Goal: Find specific fact: Find specific page/section

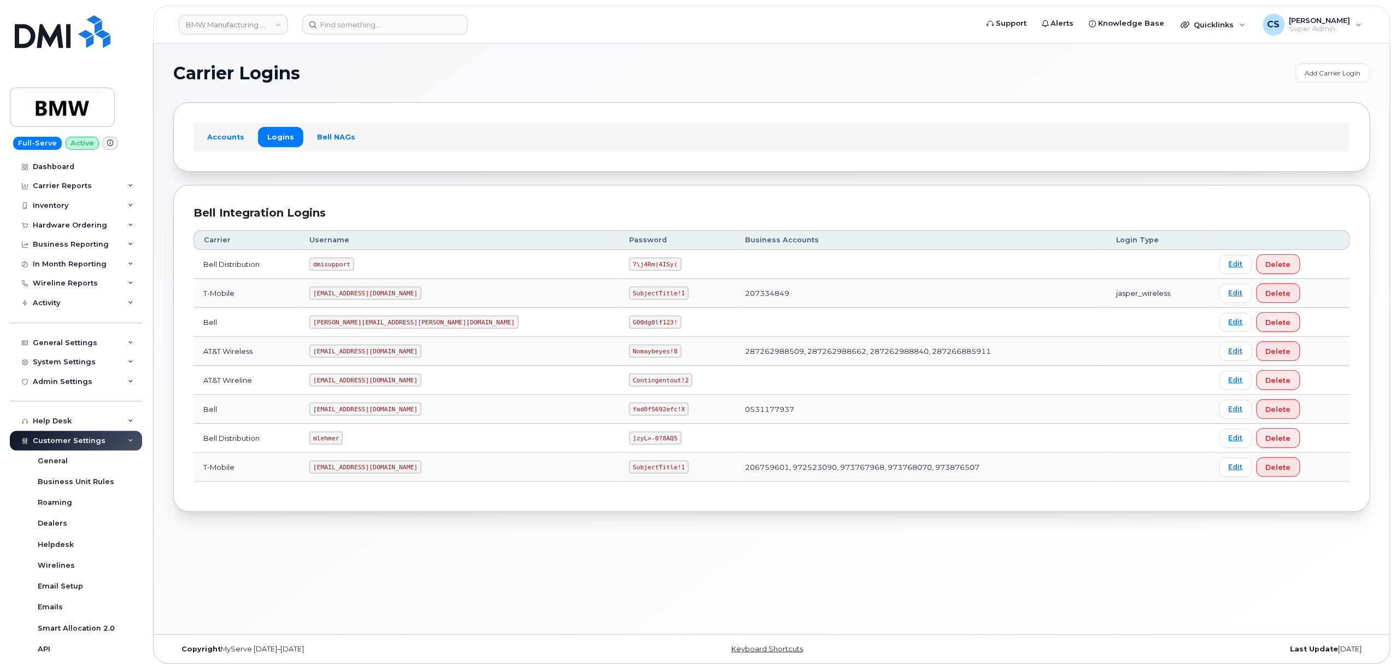
click at [391, 195] on div "Bell Integration Logins Carrier Username Password Business Accounts Login Type …" at bounding box center [771, 348] width 1197 height 327
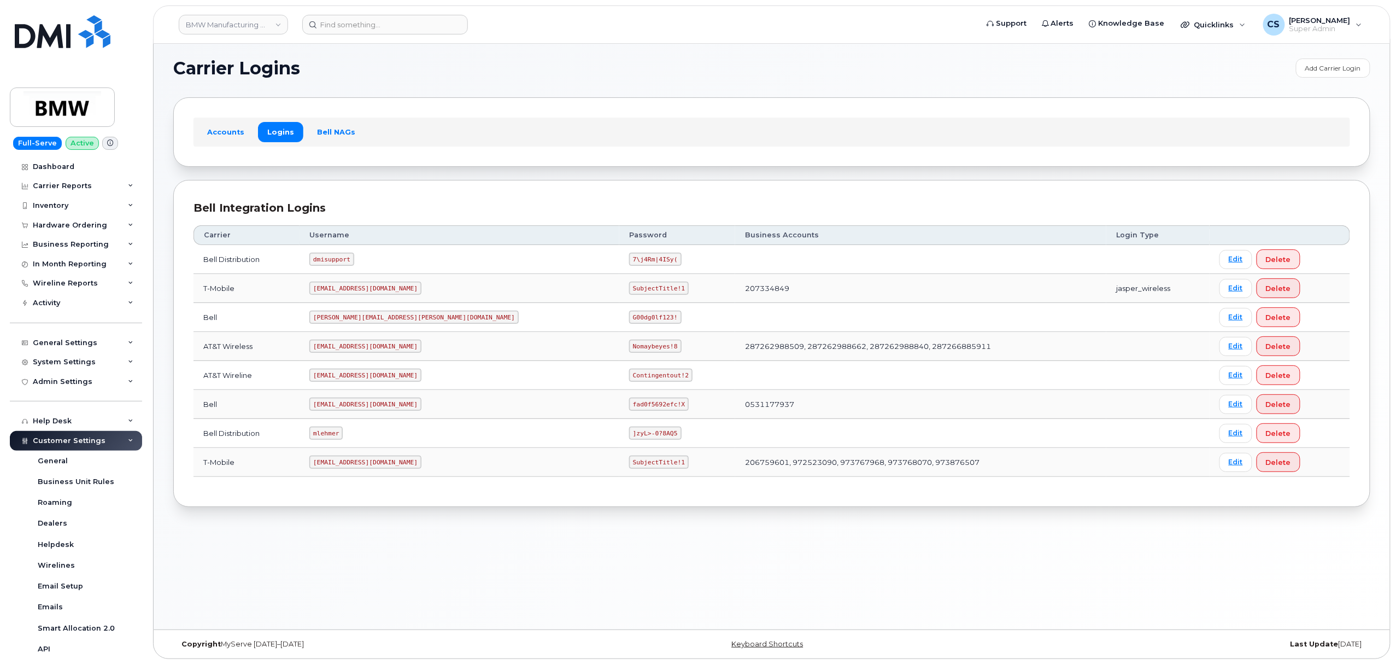
scroll to position [5, 0]
click at [405, 15] on input at bounding box center [385, 25] width 166 height 20
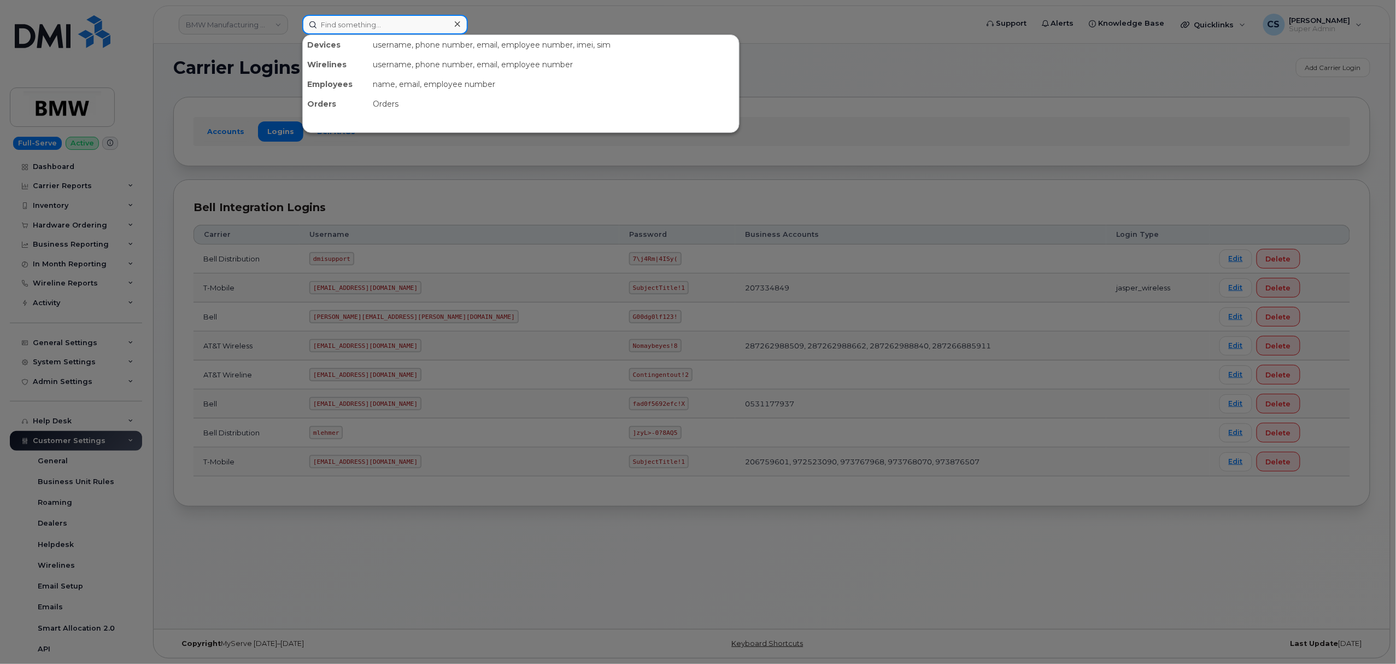
paste input "9054340934"
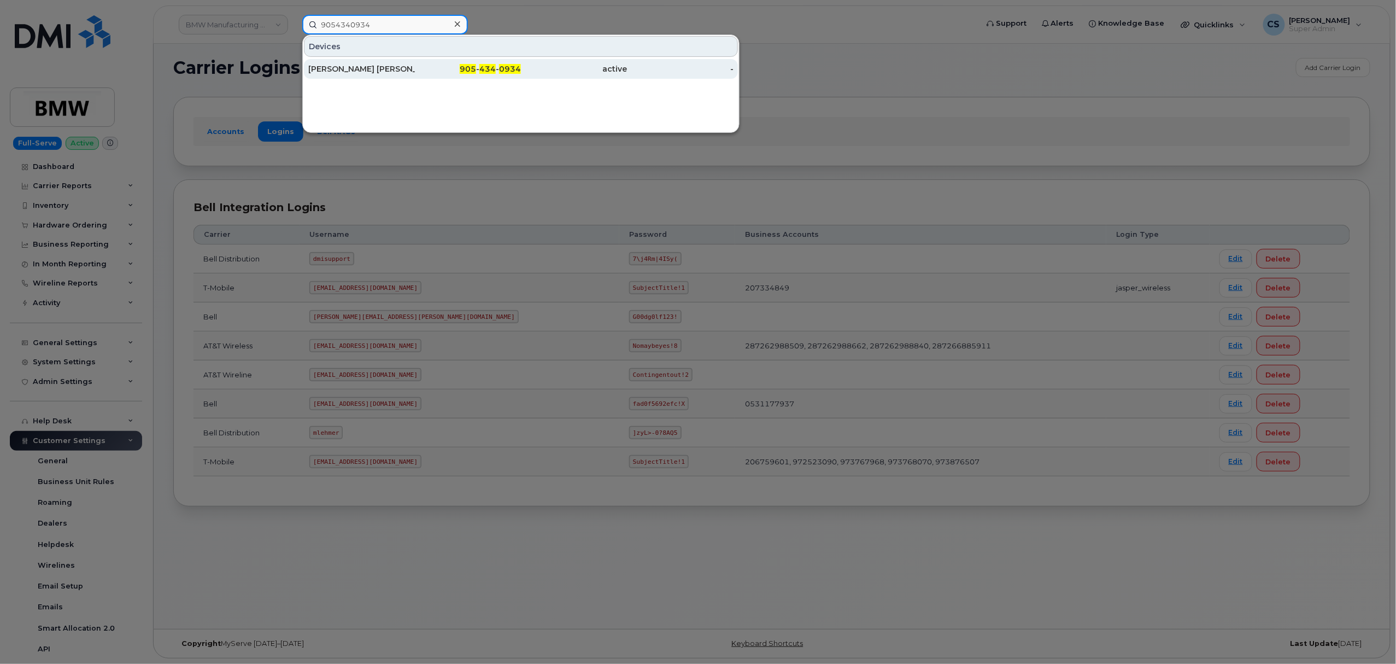
type input "9054340934"
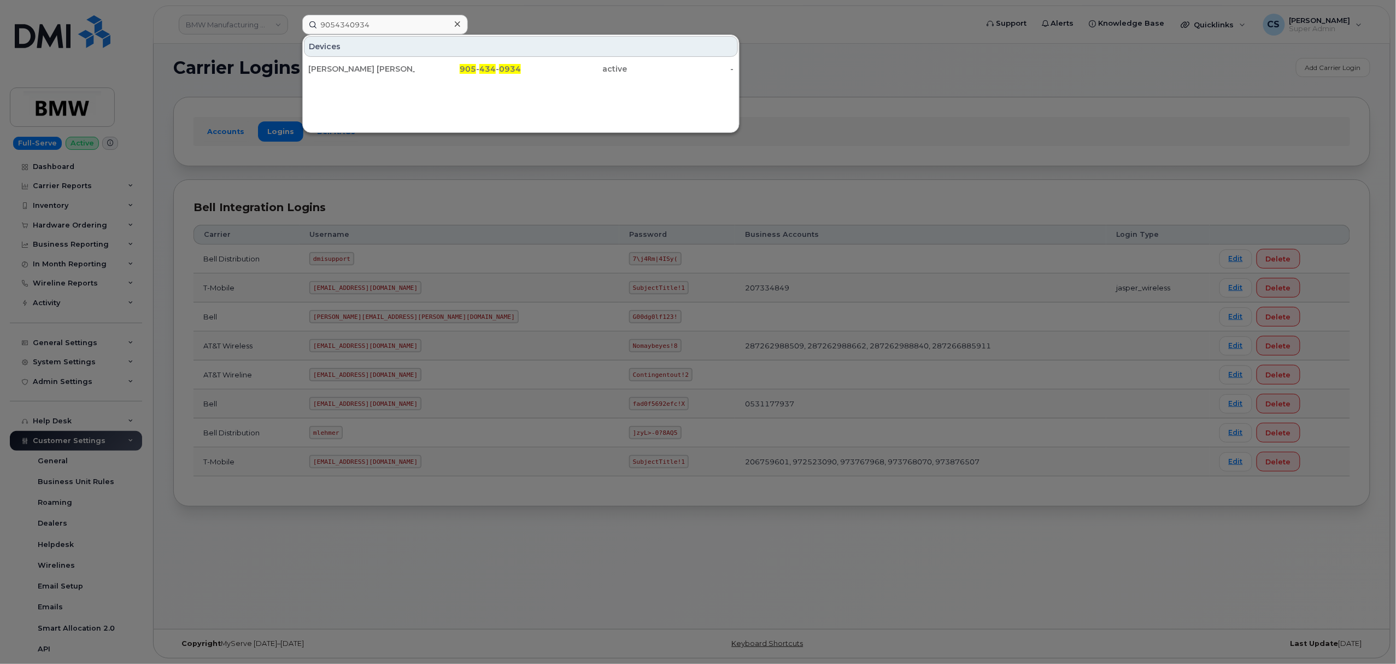
click at [997, 108] on div at bounding box center [698, 332] width 1396 height 664
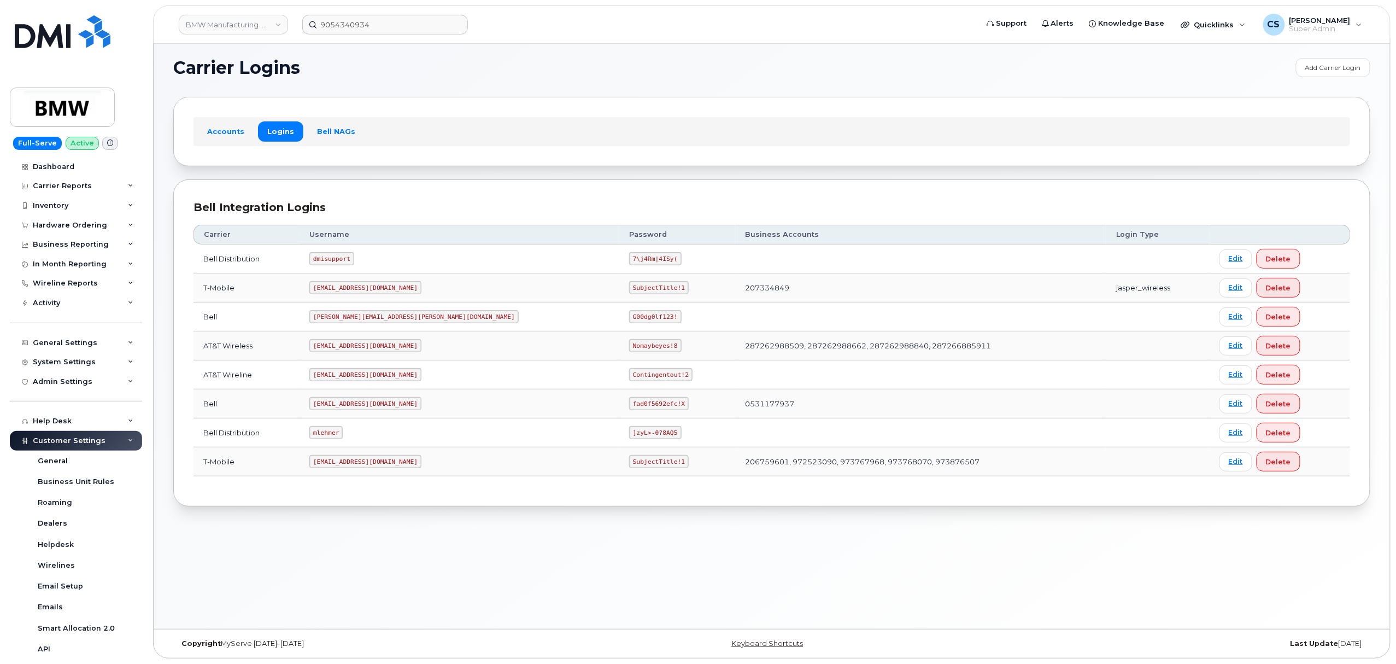
click at [355, 402] on code "[EMAIL_ADDRESS][DOMAIN_NAME]" at bounding box center [365, 403] width 112 height 13
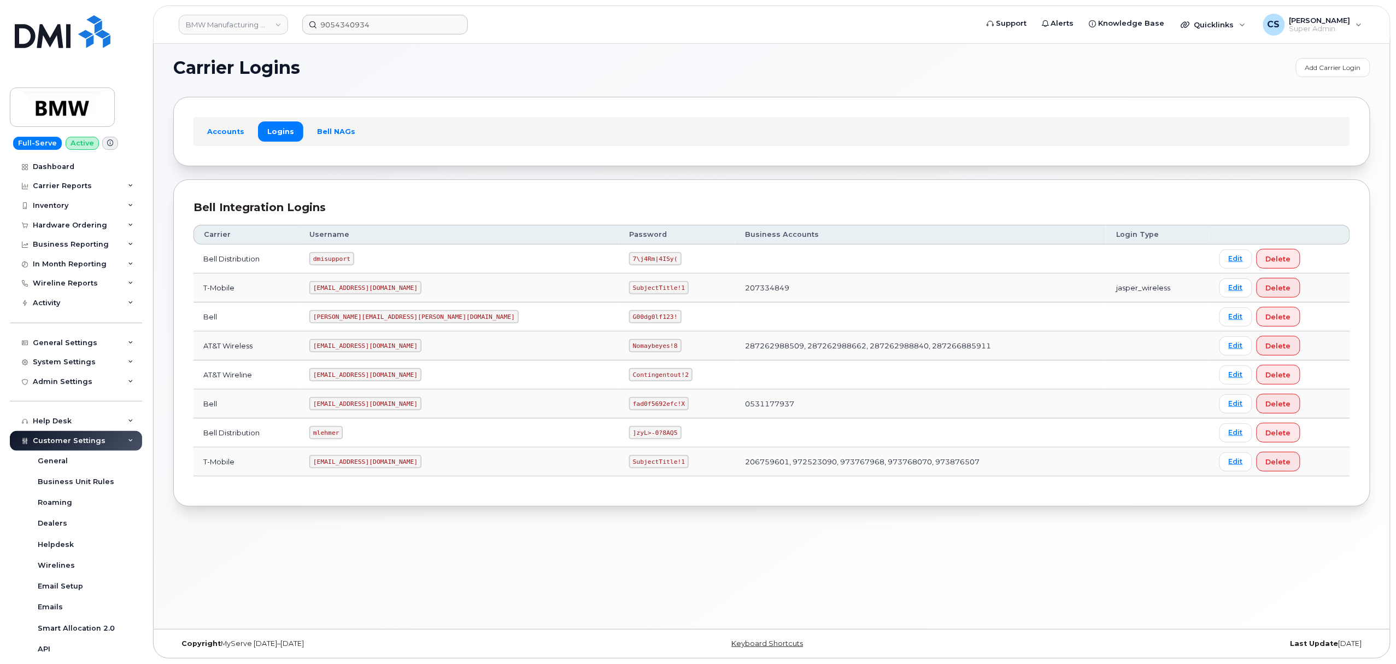
click at [629, 406] on code "fad0f5692efc!X" at bounding box center [659, 403] width 60 height 13
copy code "fad0f5692efc!X"
click at [372, 407] on code "[EMAIL_ADDRESS][DOMAIN_NAME]" at bounding box center [365, 403] width 112 height 13
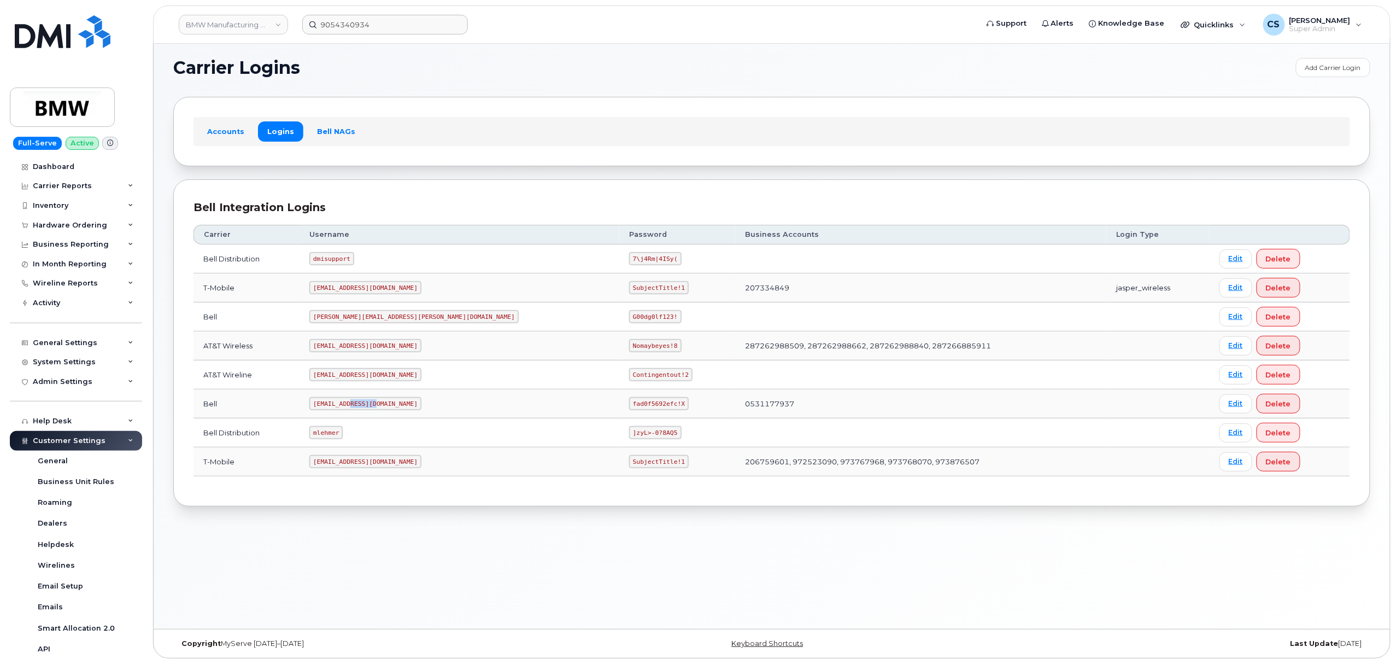
click at [372, 407] on code "[EMAIL_ADDRESS][DOMAIN_NAME]" at bounding box center [365, 403] width 112 height 13
copy code "[EMAIL_ADDRESS][DOMAIN_NAME]"
click at [629, 403] on code "fad0f5692efc!X" at bounding box center [659, 403] width 60 height 13
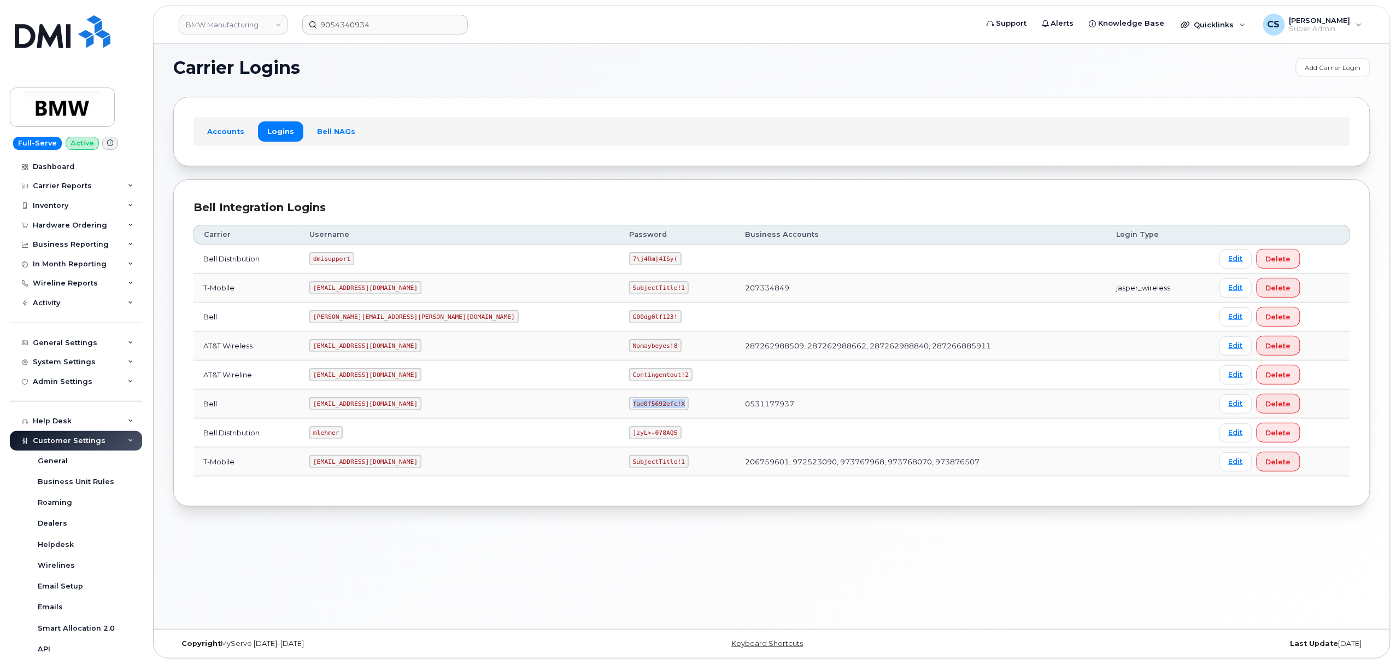
click at [629, 403] on code "fad0f5692efc!X" at bounding box center [659, 403] width 60 height 13
copy code "fad0f5692efc!X"
click at [619, 374] on td "Contingentout!2" at bounding box center [677, 374] width 116 height 29
drag, startPoint x: 549, startPoint y: 405, endPoint x: 501, endPoint y: 403, distance: 48.1
click at [629, 403] on code "fad0f5692efc!X" at bounding box center [659, 403] width 60 height 13
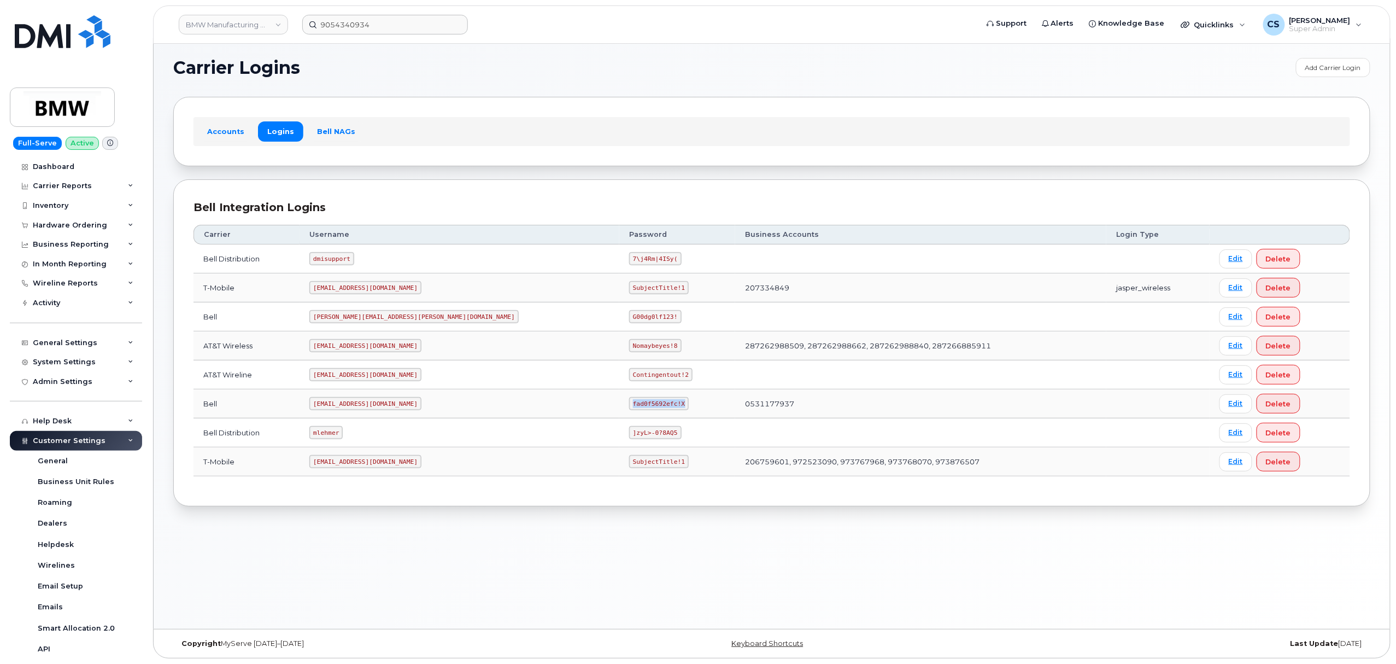
copy code "fad0f5692efc!X"
click at [629, 401] on code "fad0f5692efc!X" at bounding box center [659, 403] width 60 height 13
drag, startPoint x: 547, startPoint y: 405, endPoint x: 501, endPoint y: 406, distance: 45.9
click at [629, 406] on code "fad0f5692efc!X" at bounding box center [659, 403] width 60 height 13
copy code "fad0f5692efc!X"
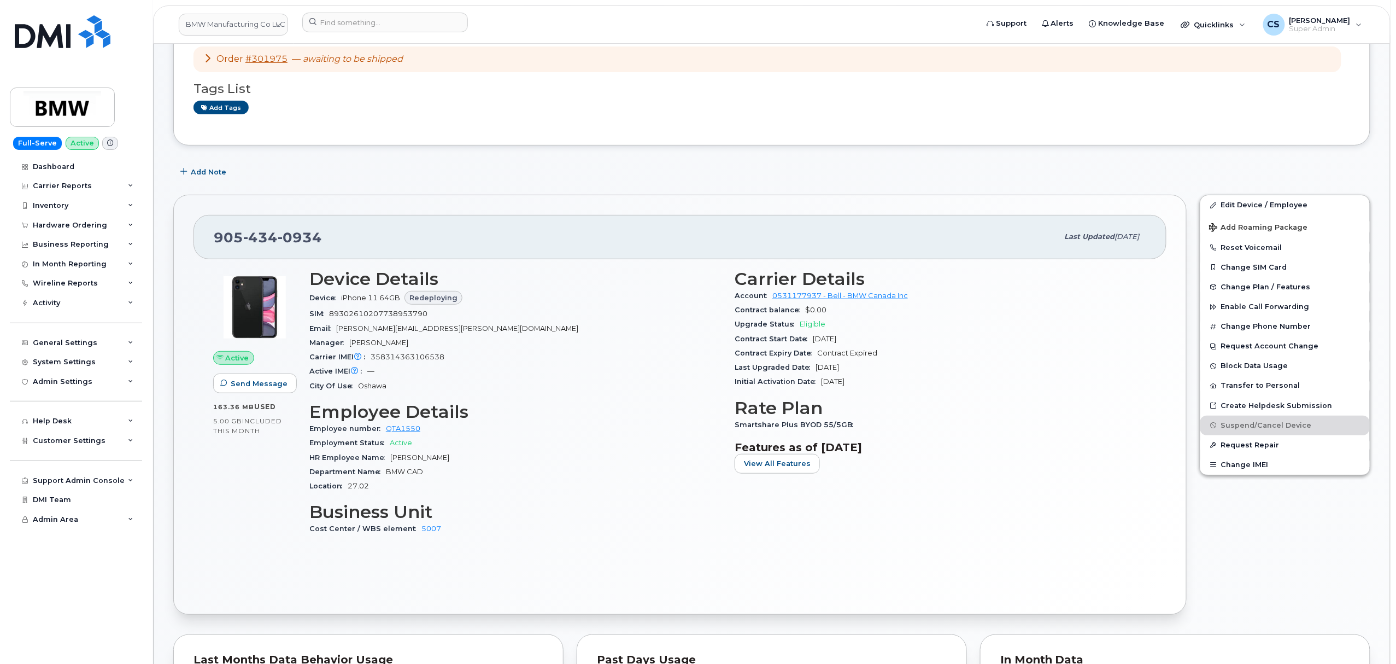
scroll to position [145, 0]
